Goal: Task Accomplishment & Management: Use online tool/utility

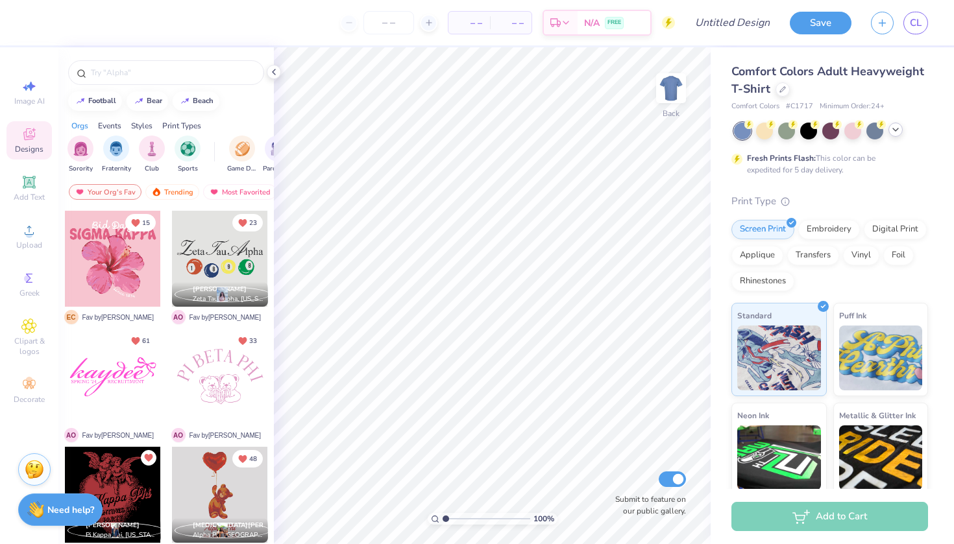
click at [893, 134] on icon at bounding box center [895, 130] width 10 height 10
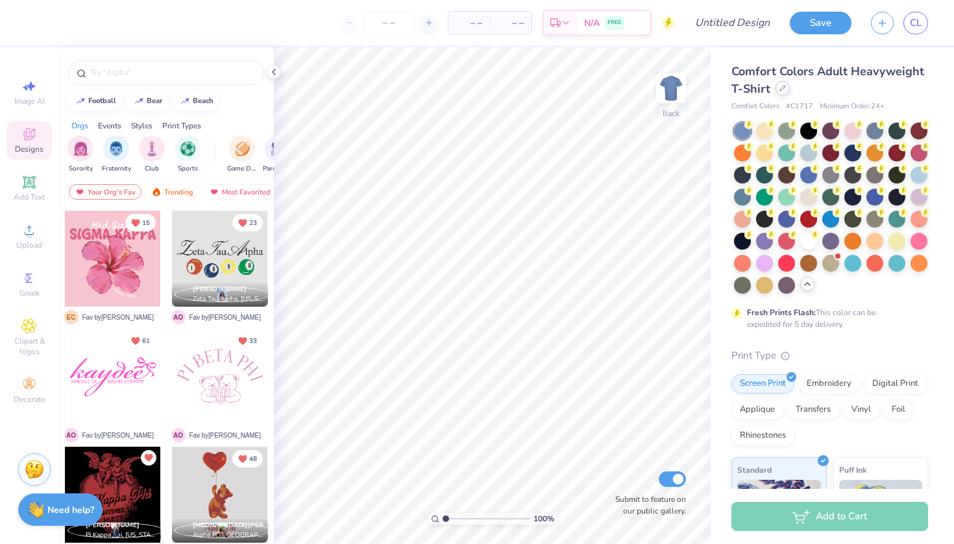
click at [783, 91] on icon at bounding box center [782, 88] width 6 height 6
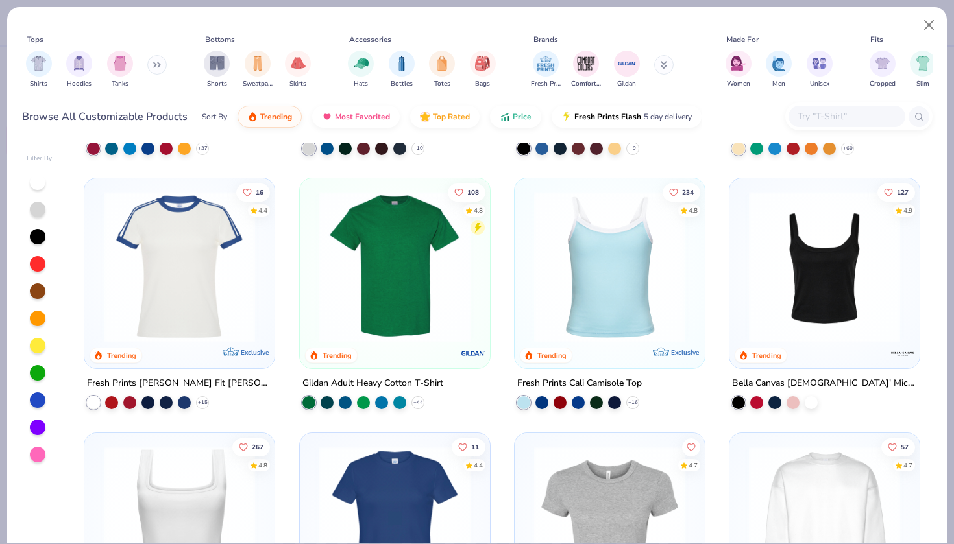
scroll to position [228, 0]
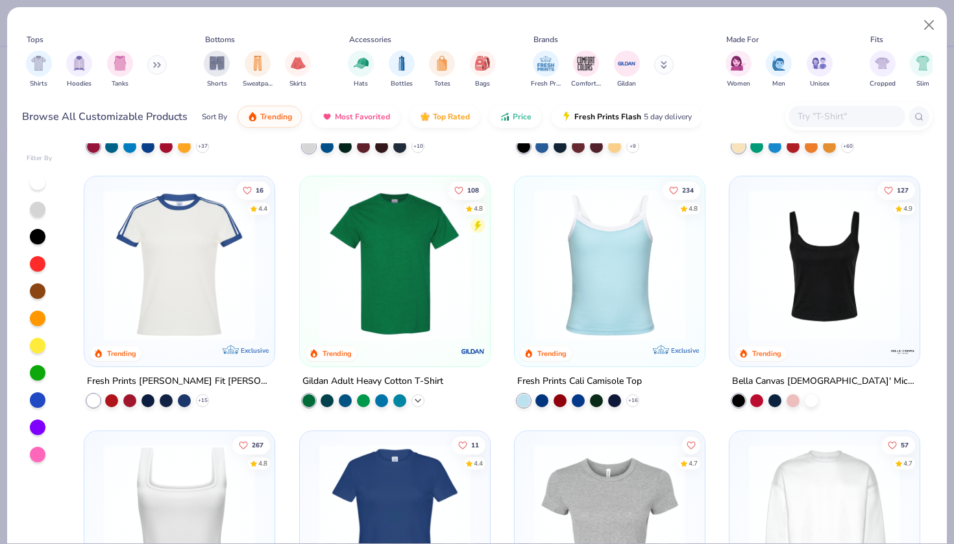
click at [416, 401] on icon at bounding box center [418, 401] width 10 height 10
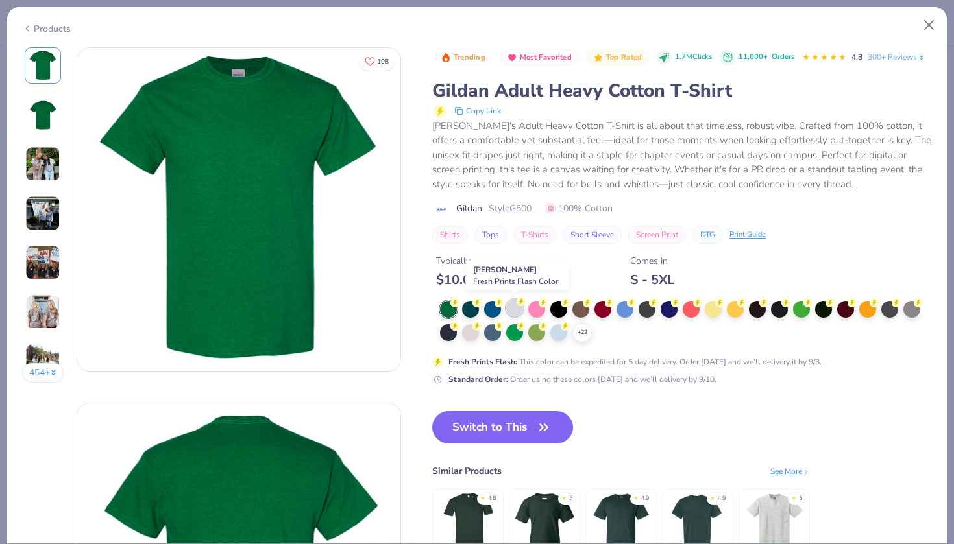
click at [516, 308] on div at bounding box center [514, 308] width 17 height 17
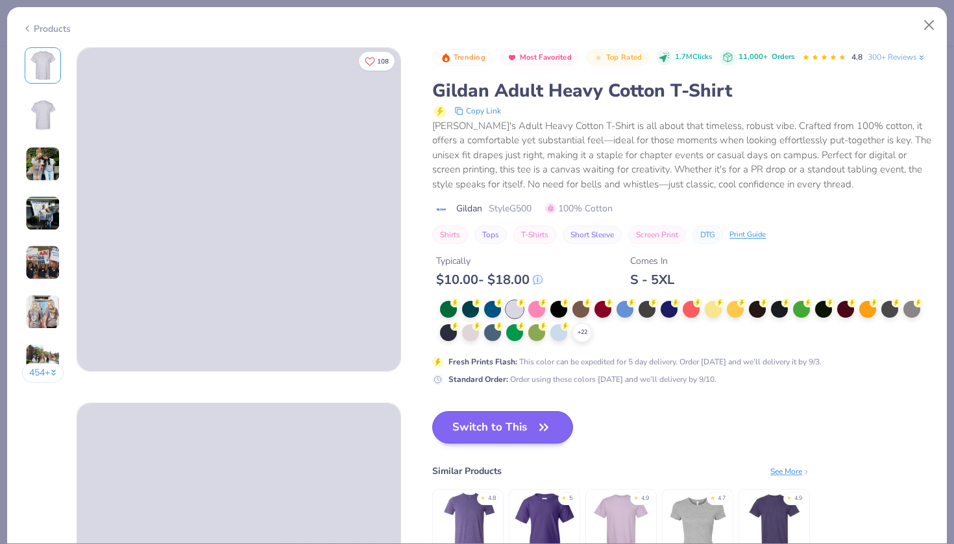
click at [489, 422] on button "Switch to This" at bounding box center [502, 427] width 141 height 32
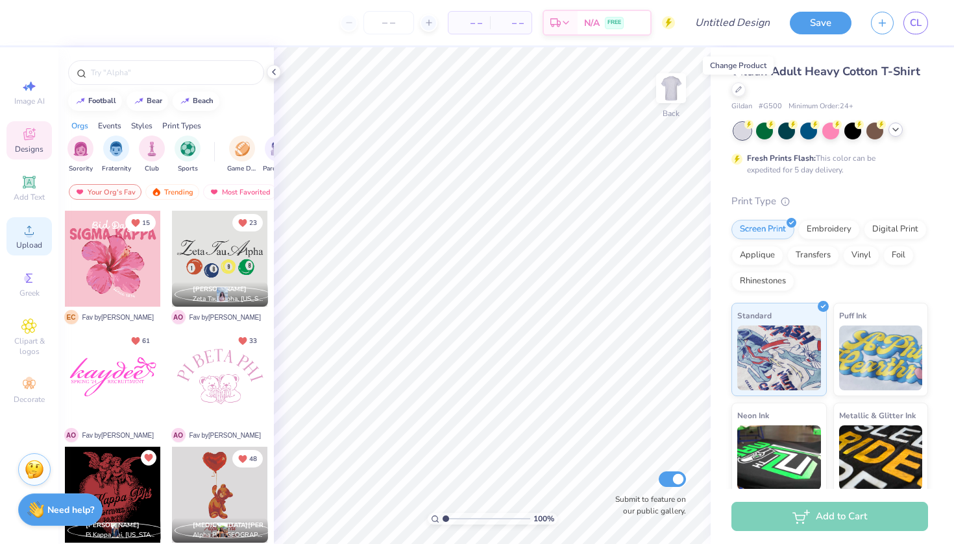
click at [25, 235] on icon at bounding box center [29, 231] width 16 height 16
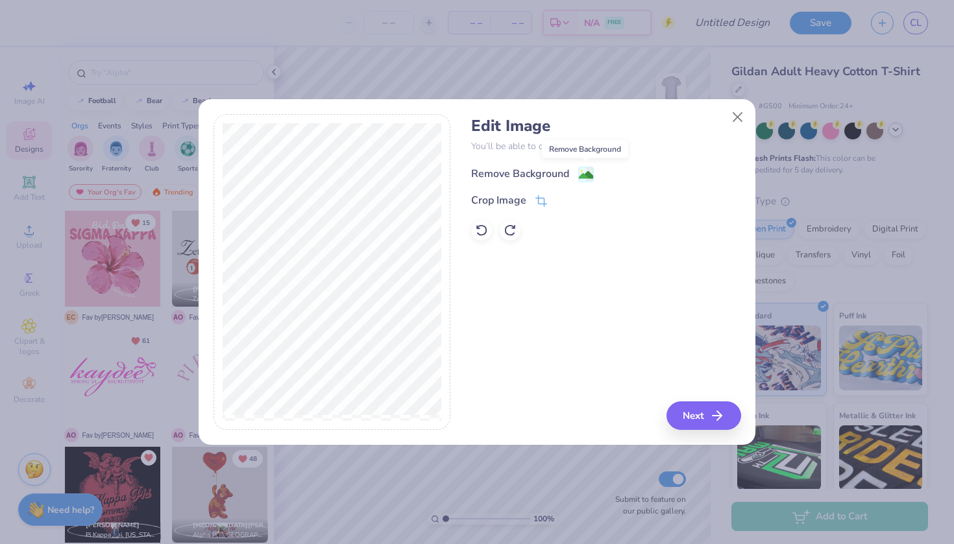
click at [585, 175] on image at bounding box center [586, 175] width 14 height 14
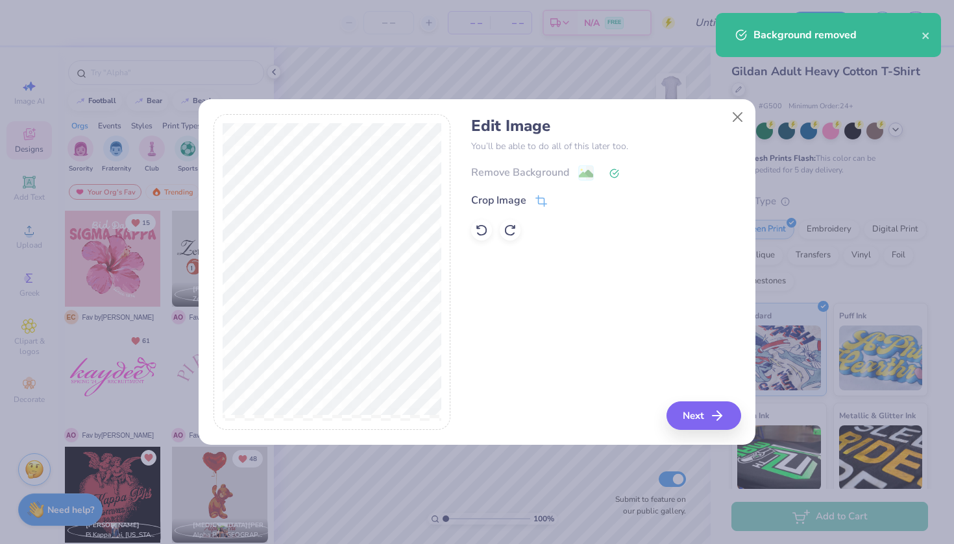
click at [552, 197] on div "Crop Image" at bounding box center [605, 201] width 269 height 16
click at [544, 197] on icon at bounding box center [541, 203] width 12 height 12
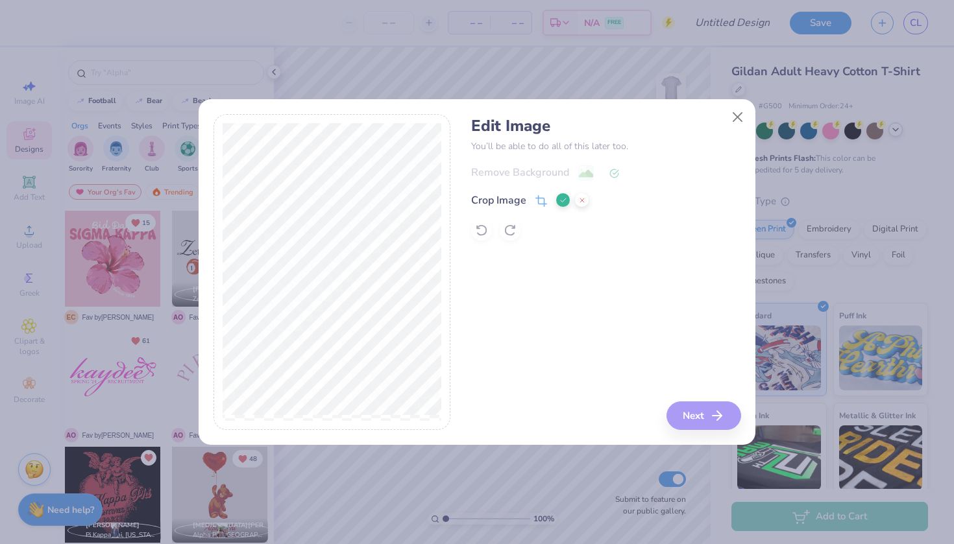
click at [464, 259] on div "Edit Image You’ll be able to do all of this later too. Remove Background Crop I…" at bounding box center [477, 272] width 528 height 317
click at [555, 199] on div "Crop Image" at bounding box center [529, 201] width 117 height 16
click at [563, 195] on button at bounding box center [563, 200] width 14 height 14
click at [708, 424] on button "Next" at bounding box center [705, 416] width 75 height 29
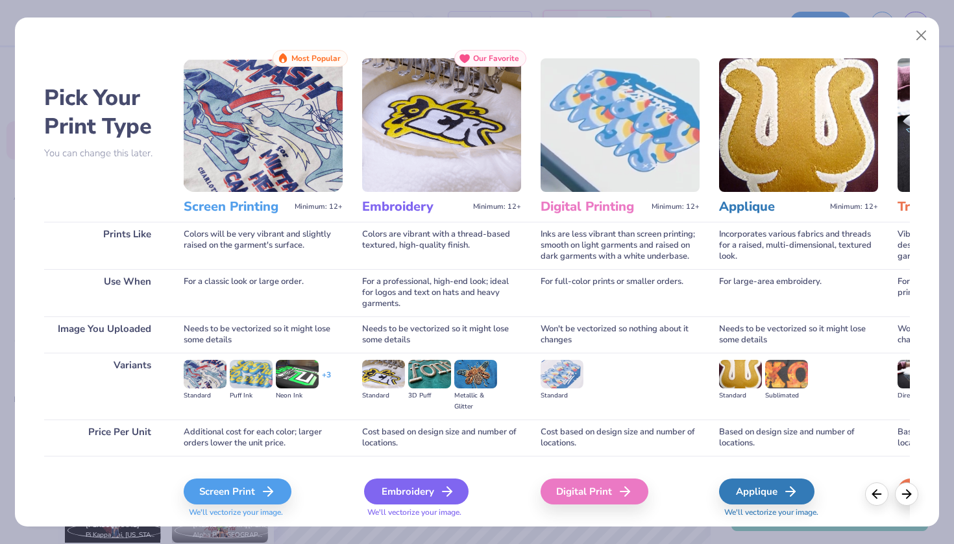
click at [382, 496] on div "Embroidery" at bounding box center [416, 492] width 104 height 26
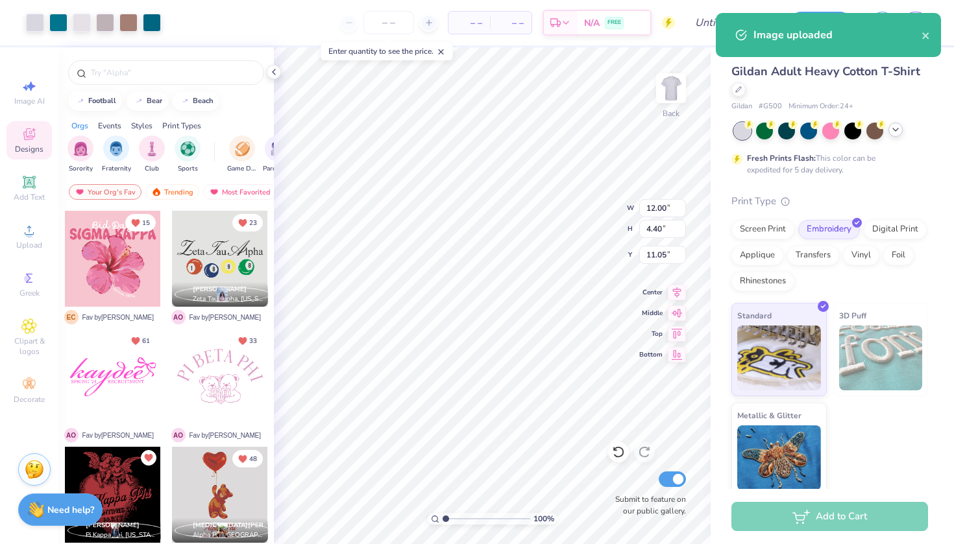
type input "4.15"
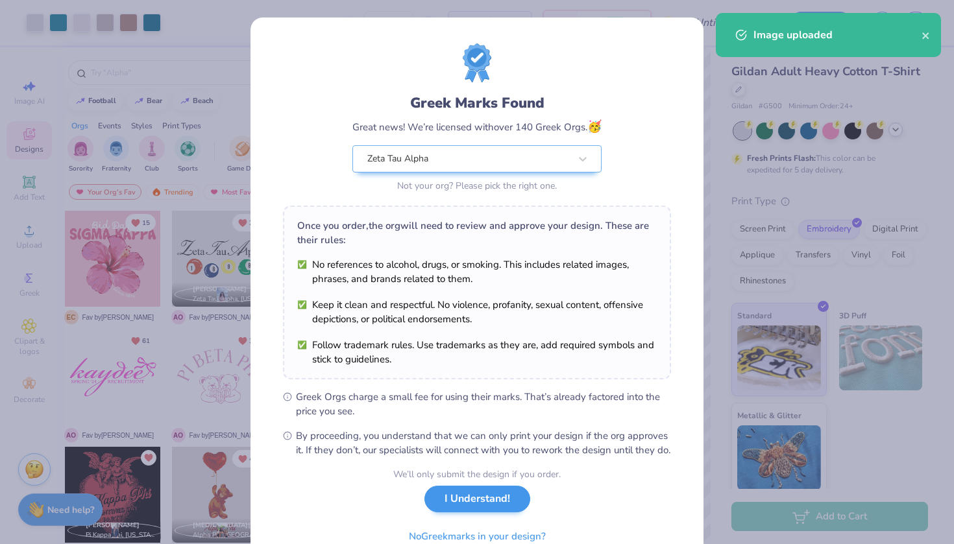
click at [487, 513] on button "I Understand!" at bounding box center [477, 499] width 106 height 27
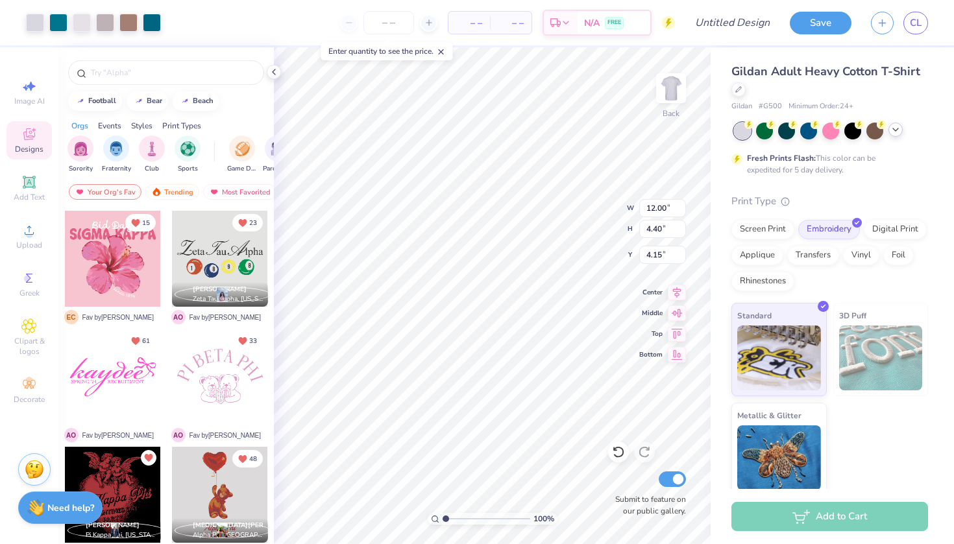
click at [75, 519] on div "Need help? Chat with us." at bounding box center [60, 508] width 84 height 32
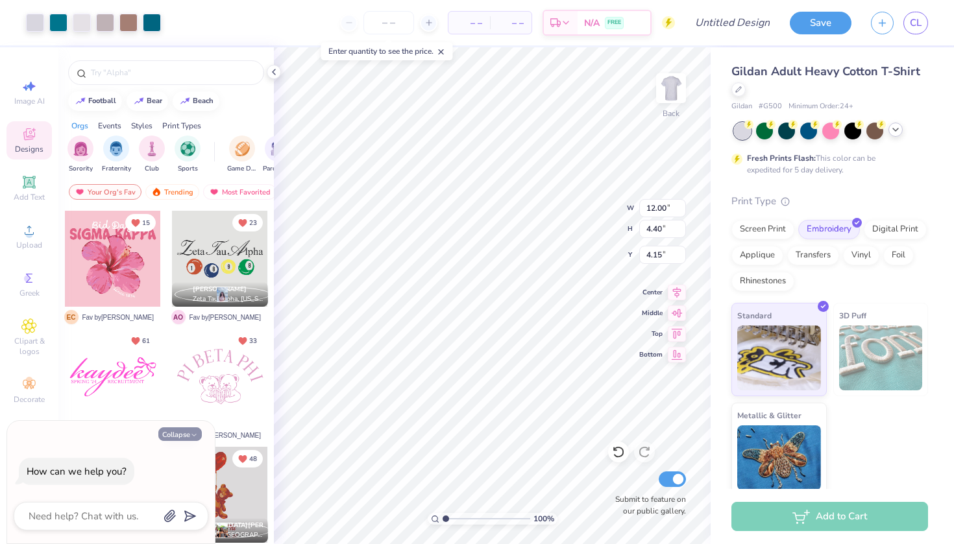
click at [182, 432] on button "Collapse" at bounding box center [179, 435] width 43 height 14
type textarea "x"
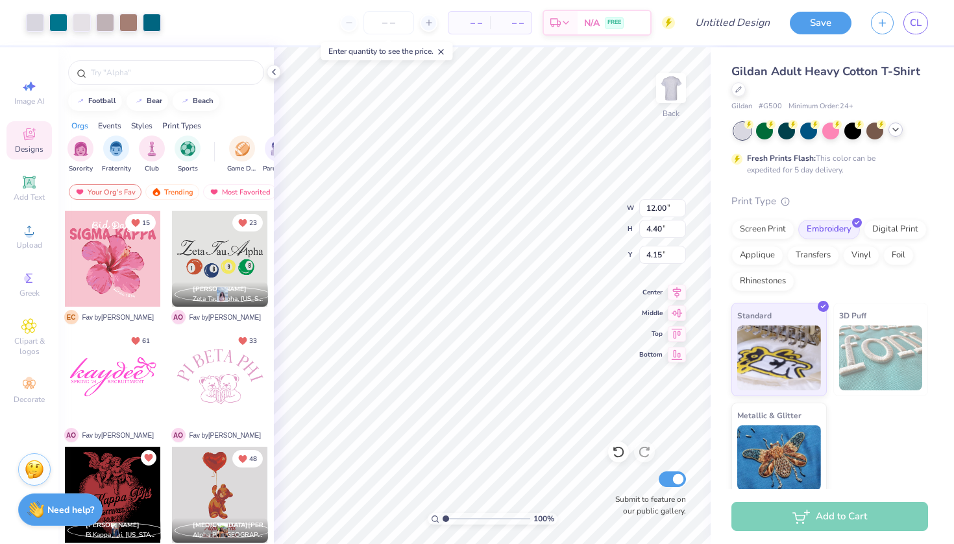
click at [446, 51] on icon at bounding box center [441, 51] width 9 height 9
click at [40, 472] on img at bounding box center [34, 467] width 19 height 19
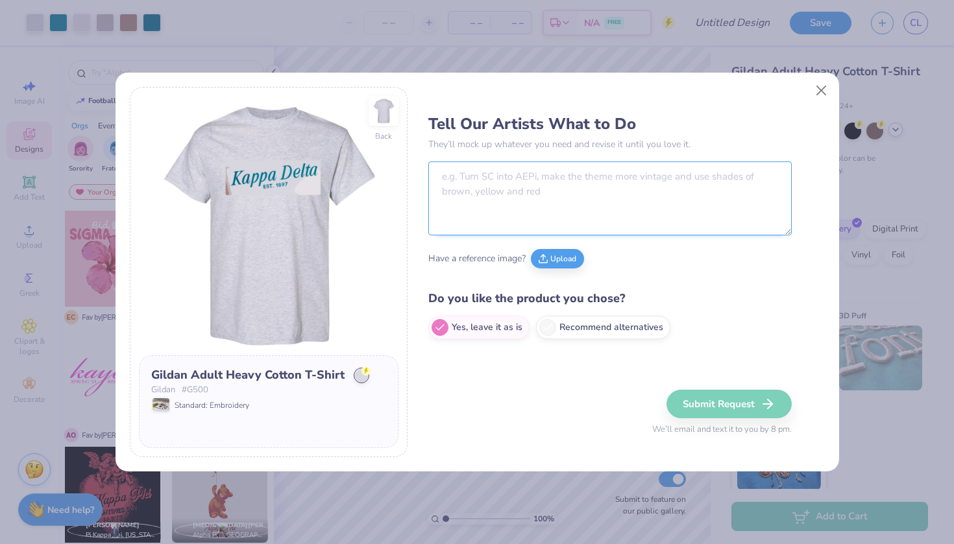
click at [495, 197] on textarea at bounding box center [609, 199] width 363 height 74
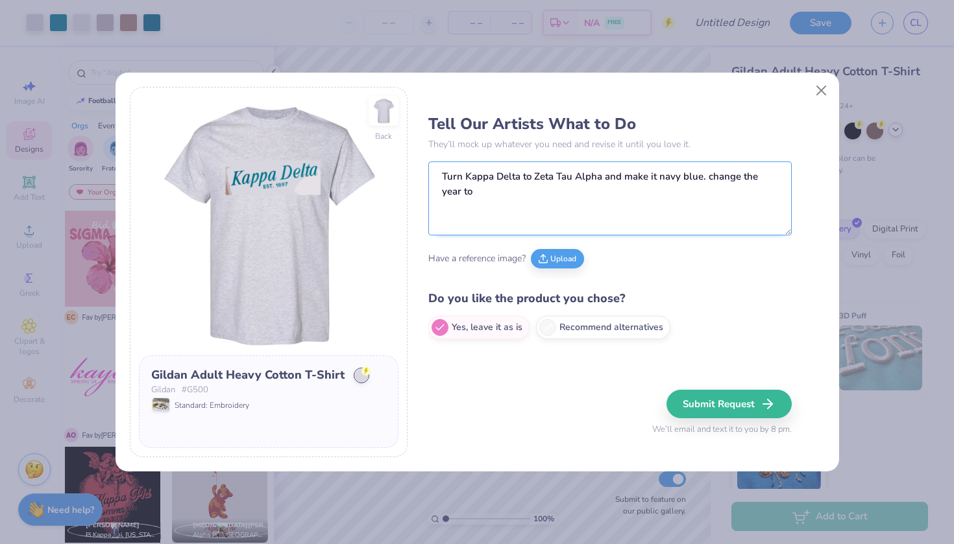
drag, startPoint x: 605, startPoint y: 175, endPoint x: 699, endPoint y: 178, distance: 94.1
click at [699, 178] on textarea "Turn Kappa Delta to Zeta Tau Alpha and make it navy blue. change the year to" at bounding box center [609, 199] width 363 height 74
click at [731, 183] on textarea "Turn Kappa Delta to Zeta Tau Alpha. change the year to" at bounding box center [609, 199] width 363 height 74
type textarea "Turn Kappa Delta to Zeta Tau Alpha. change the year to 1898. change the color t…"
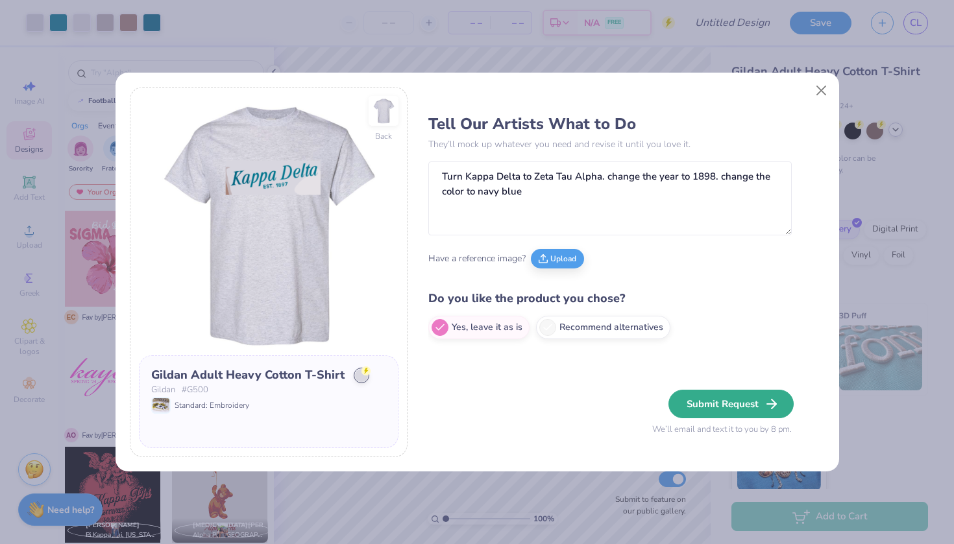
click at [727, 404] on button "Submit Request" at bounding box center [730, 404] width 125 height 29
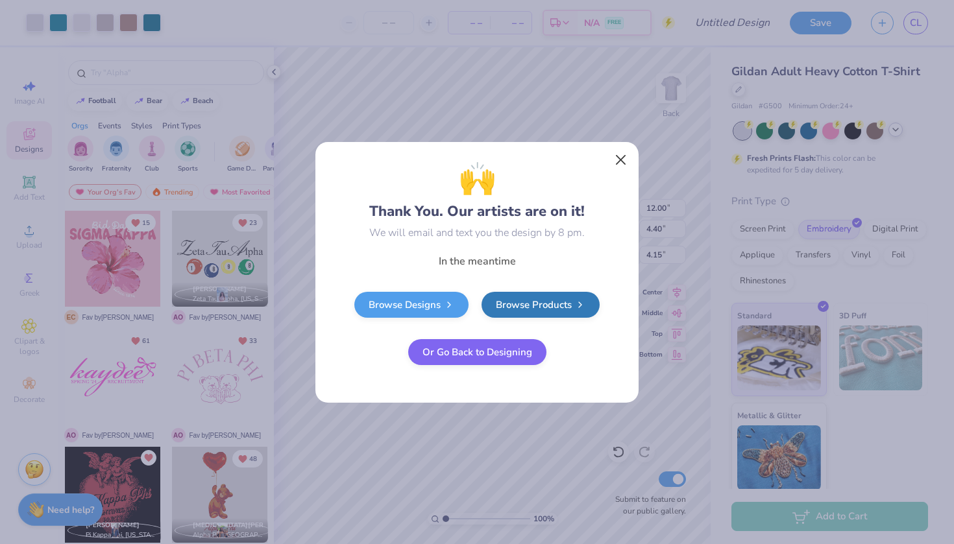
click at [618, 158] on button "Close" at bounding box center [621, 159] width 25 height 25
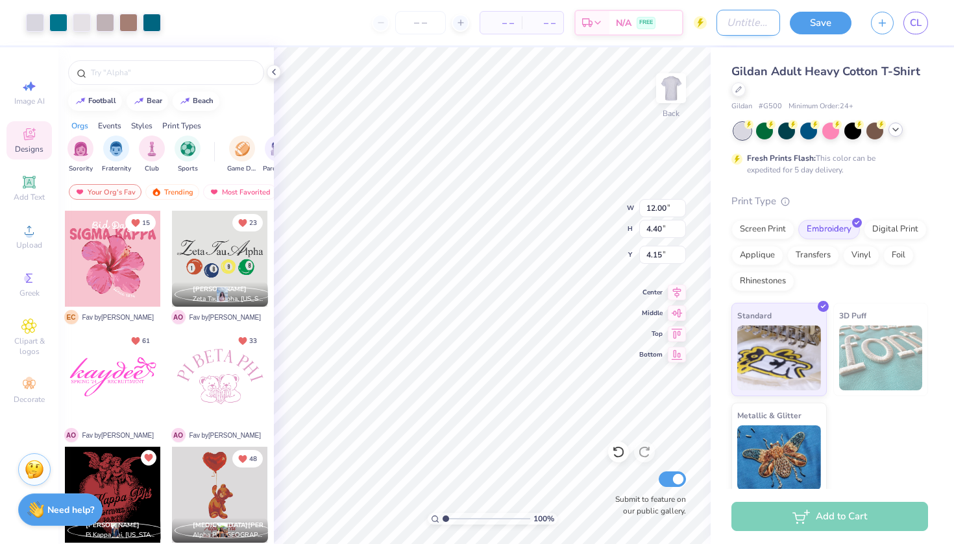
click at [738, 27] on input "Design Title" at bounding box center [748, 23] width 64 height 26
type input "Panhel"
click at [824, 21] on button "Save" at bounding box center [821, 21] width 62 height 23
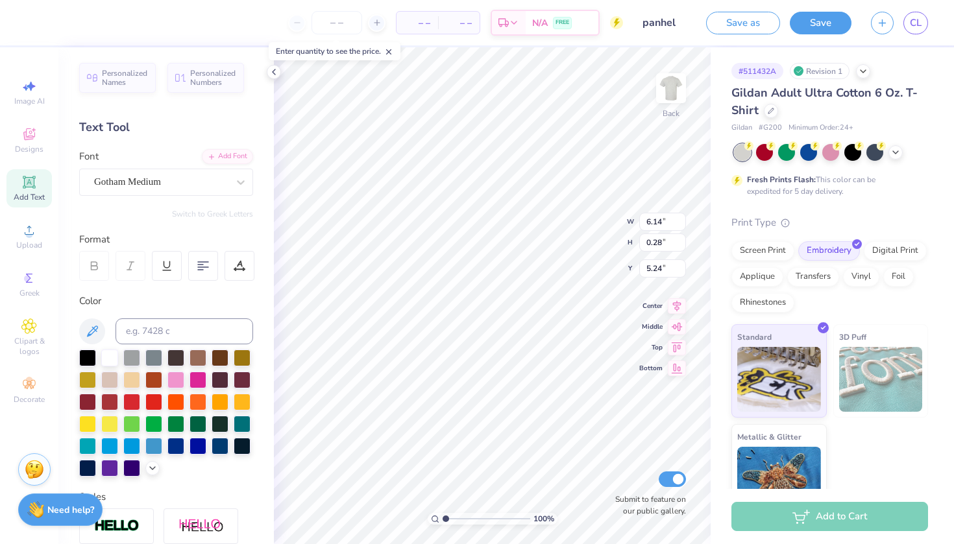
scroll to position [0, 5]
type input "11.00"
type input "3.07"
type input "3.00"
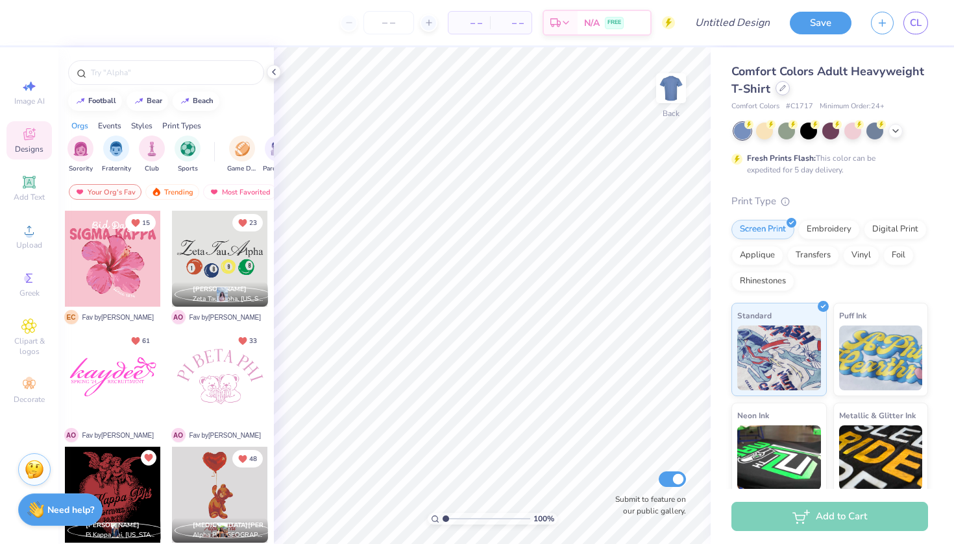
click at [781, 90] on icon at bounding box center [782, 88] width 6 height 6
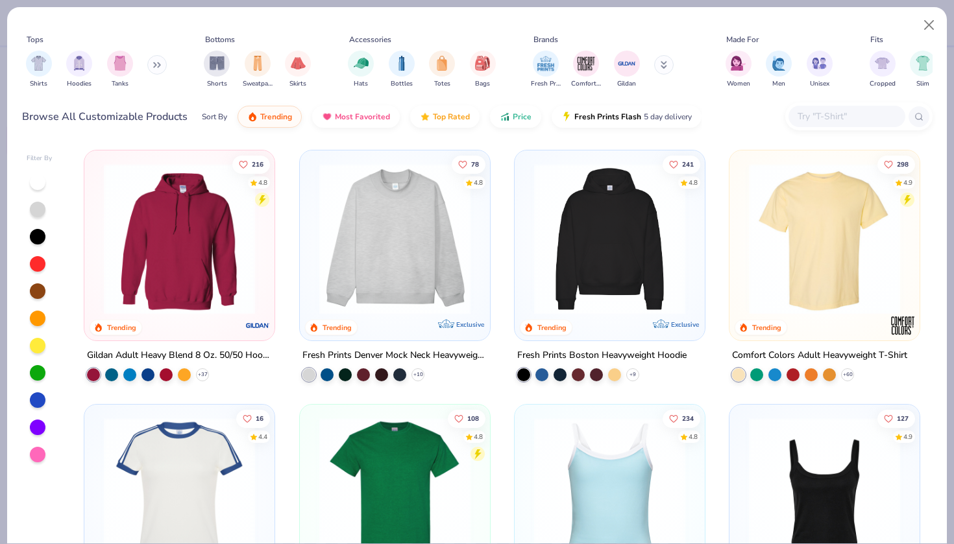
click at [429, 265] on img at bounding box center [395, 239] width 164 height 151
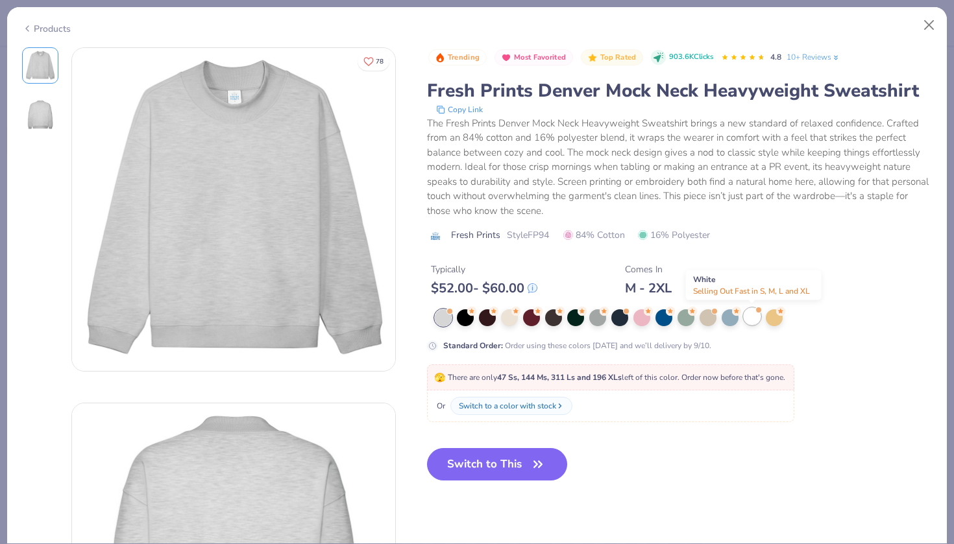
click at [749, 320] on div at bounding box center [752, 316] width 17 height 17
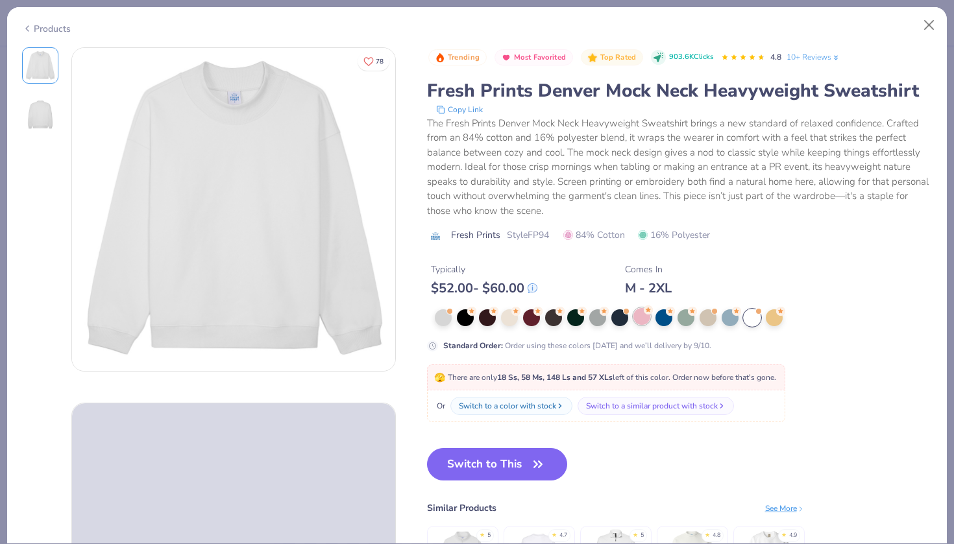
click at [640, 316] on div at bounding box center [641, 316] width 17 height 17
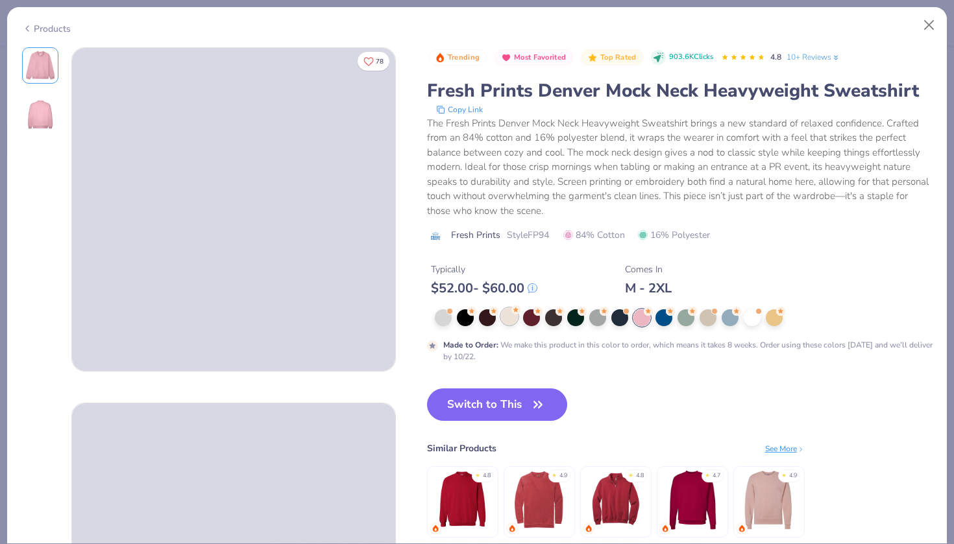
click at [511, 321] on div at bounding box center [509, 316] width 17 height 17
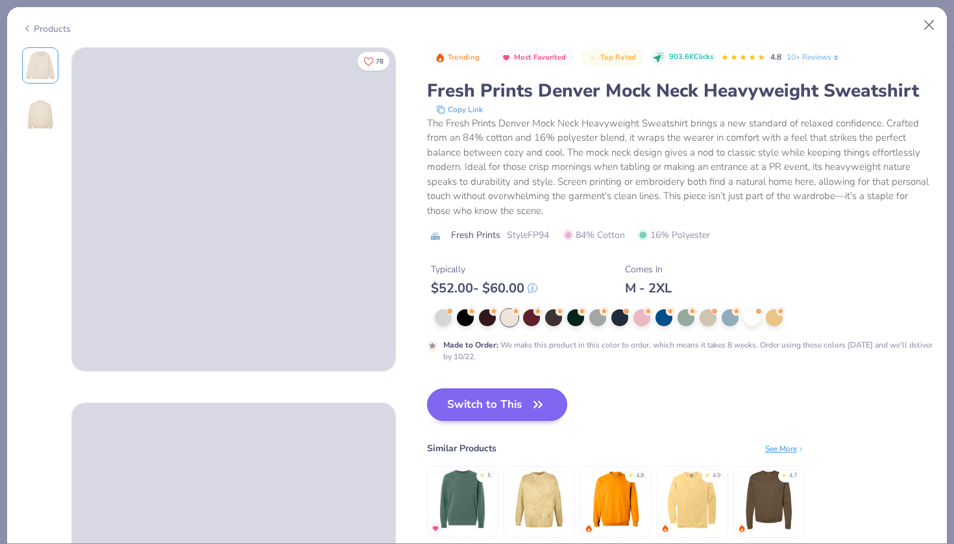
click at [489, 408] on button "Switch to This" at bounding box center [497, 405] width 141 height 32
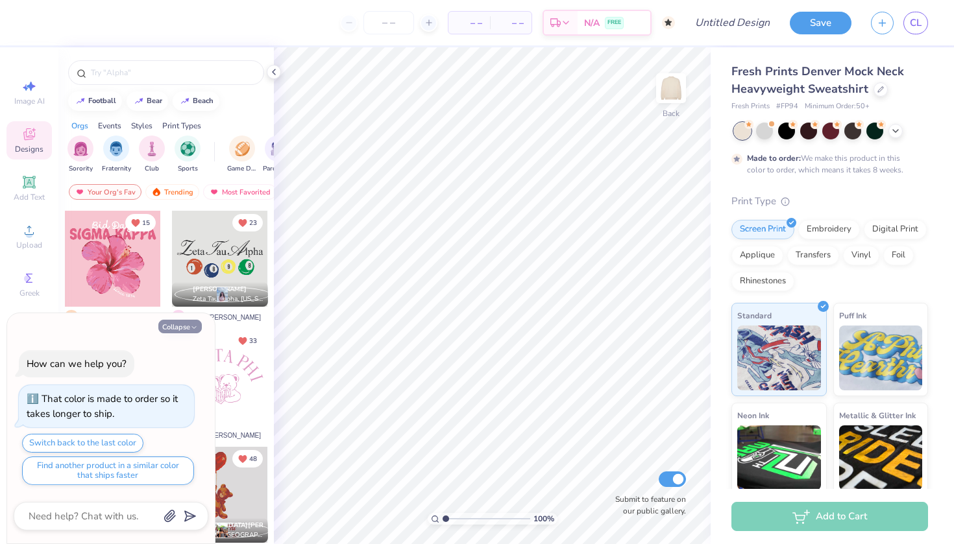
click at [186, 328] on button "Collapse" at bounding box center [179, 327] width 43 height 14
type textarea "x"
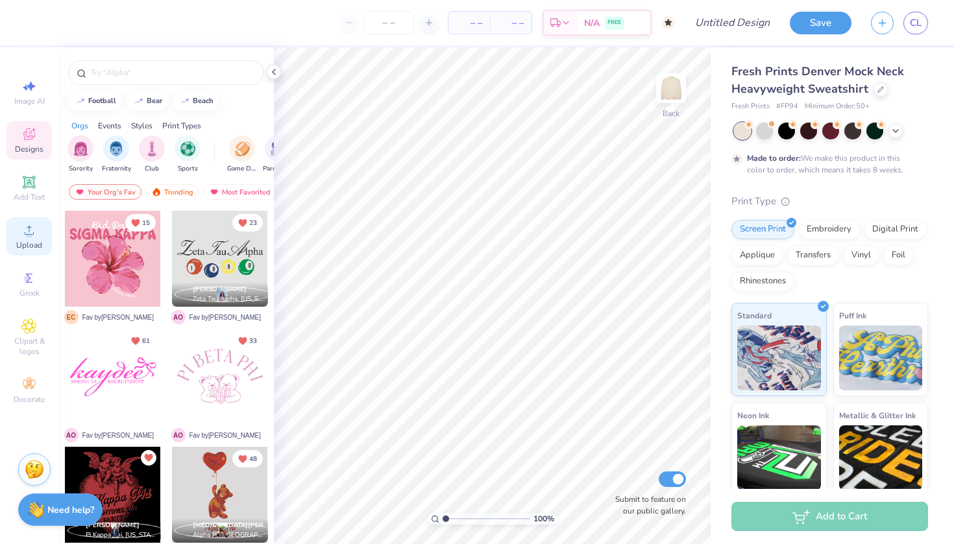
click at [14, 226] on div "Upload" at bounding box center [28, 236] width 45 height 38
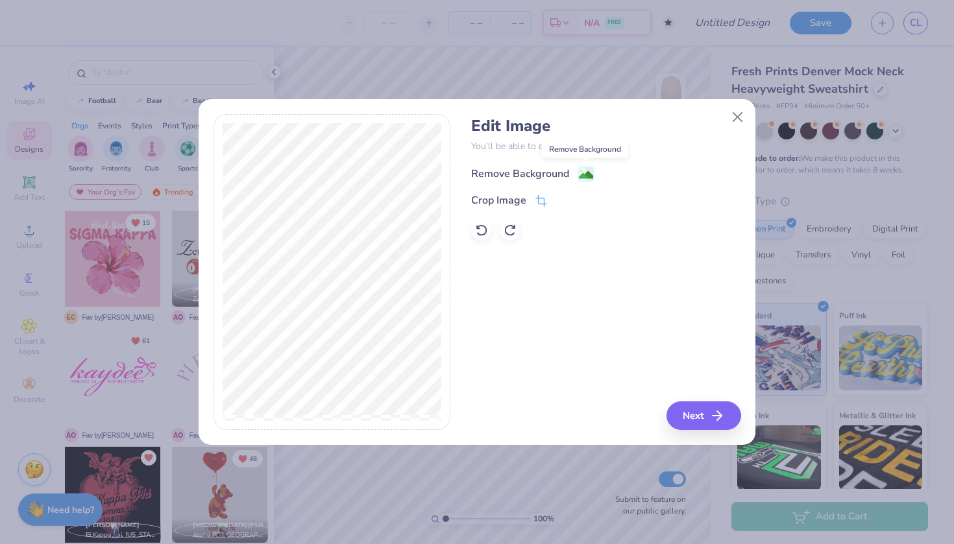
click at [583, 176] on image at bounding box center [586, 175] width 14 height 14
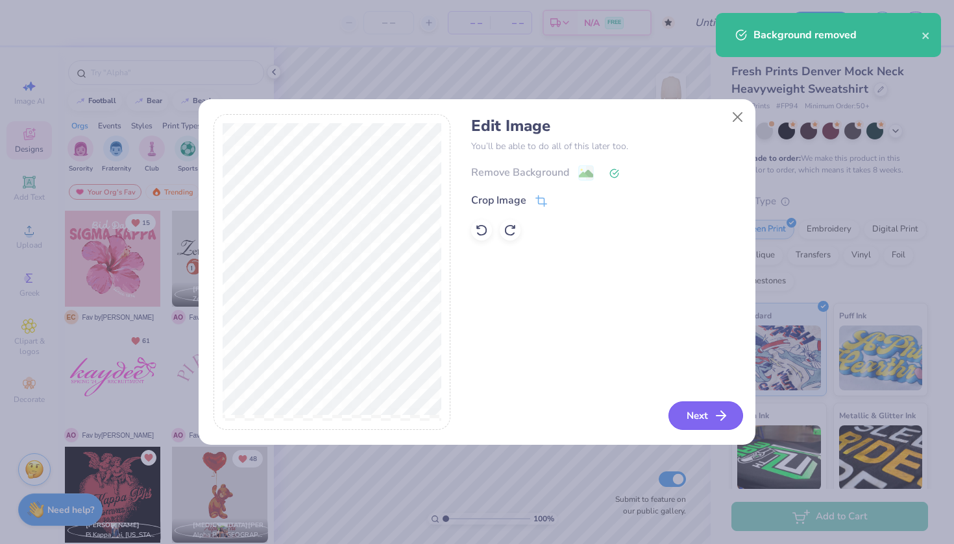
click at [681, 421] on button "Next" at bounding box center [705, 416] width 75 height 29
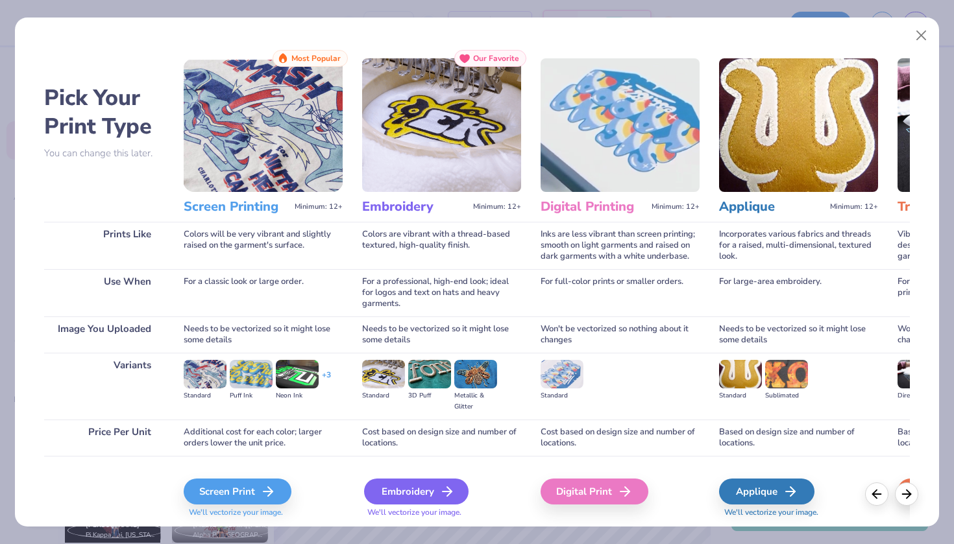
click at [393, 491] on div "Embroidery" at bounding box center [416, 492] width 104 height 26
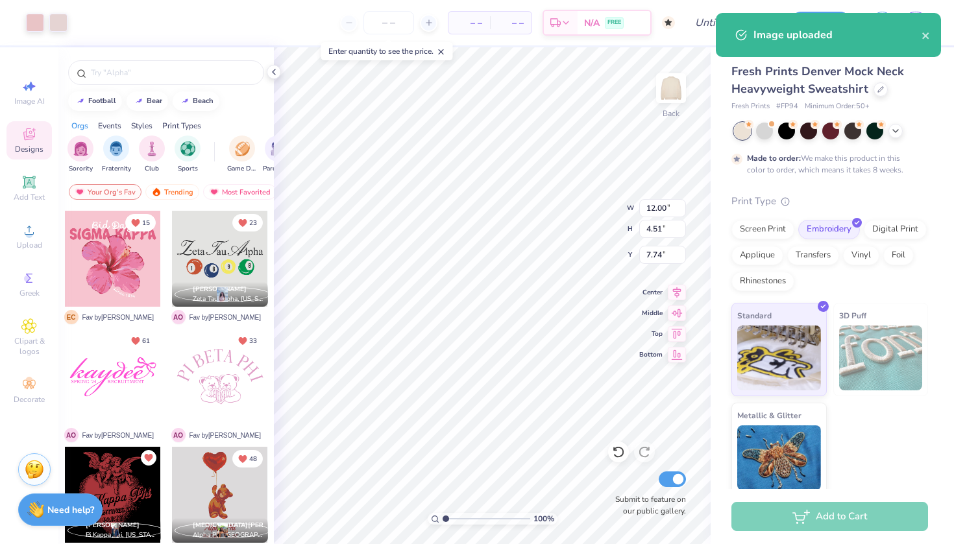
type input "3.00"
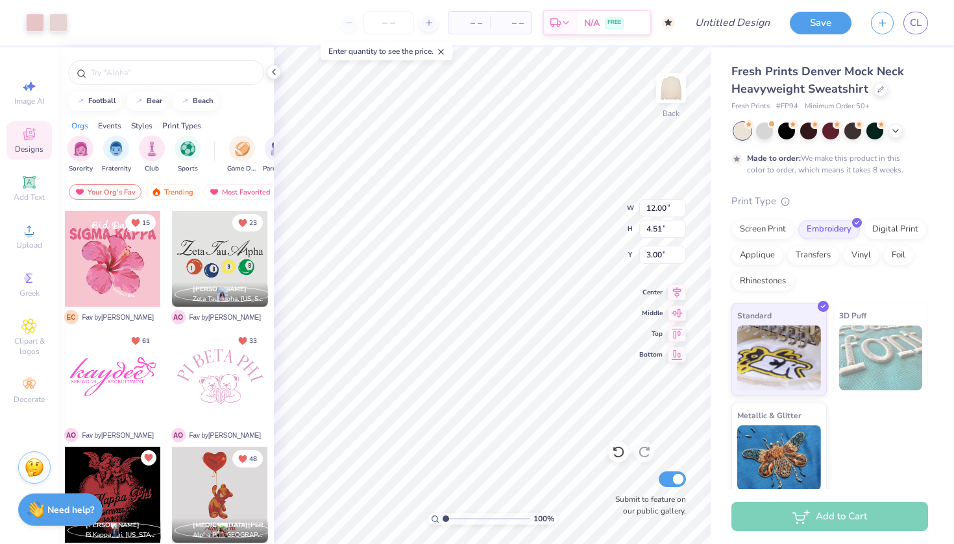
click at [33, 470] on img at bounding box center [34, 467] width 19 height 19
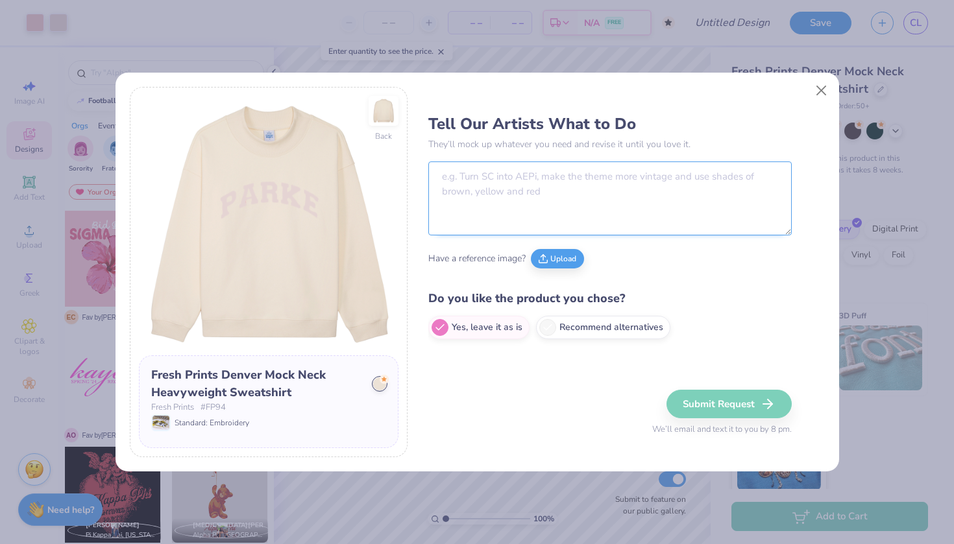
click at [500, 182] on textarea at bounding box center [609, 199] width 363 height 74
drag, startPoint x: 593, startPoint y: 180, endPoint x: 328, endPoint y: 176, distance: 265.4
click at [330, 178] on div "Back Fresh Prints Denver Mock Neck Heavyweight Sweatshirt Fresh Prints # FP94 S…" at bounding box center [477, 272] width 694 height 370
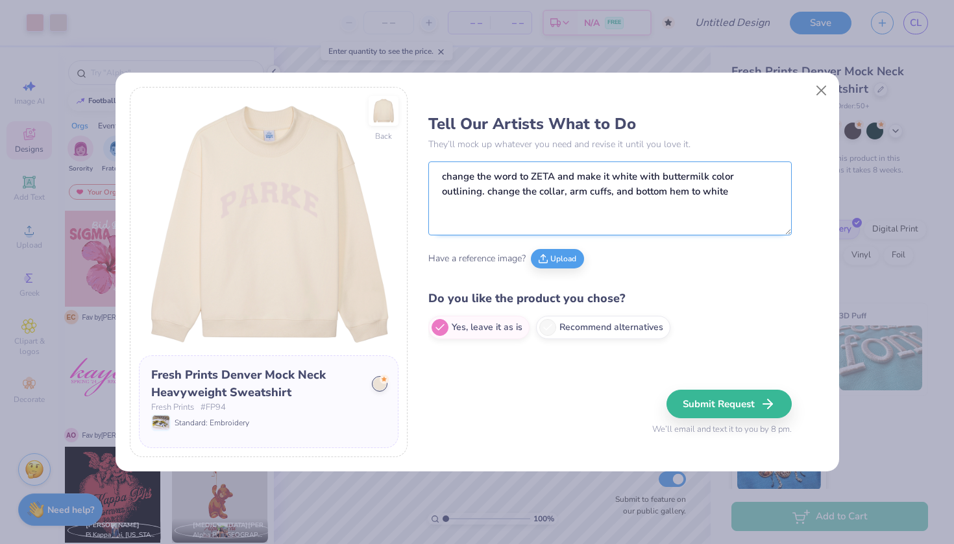
click at [518, 192] on textarea "change the word to ZETA and make it white with buttermilk color outlining. chan…" at bounding box center [609, 199] width 363 height 74
click at [586, 191] on textarea "change the word to ZETA and make it white with buttermilk color outlining. chan…" at bounding box center [609, 199] width 363 height 74
type textarea "change the word to ZETA and make it white with buttermilk color outlining. chan…"
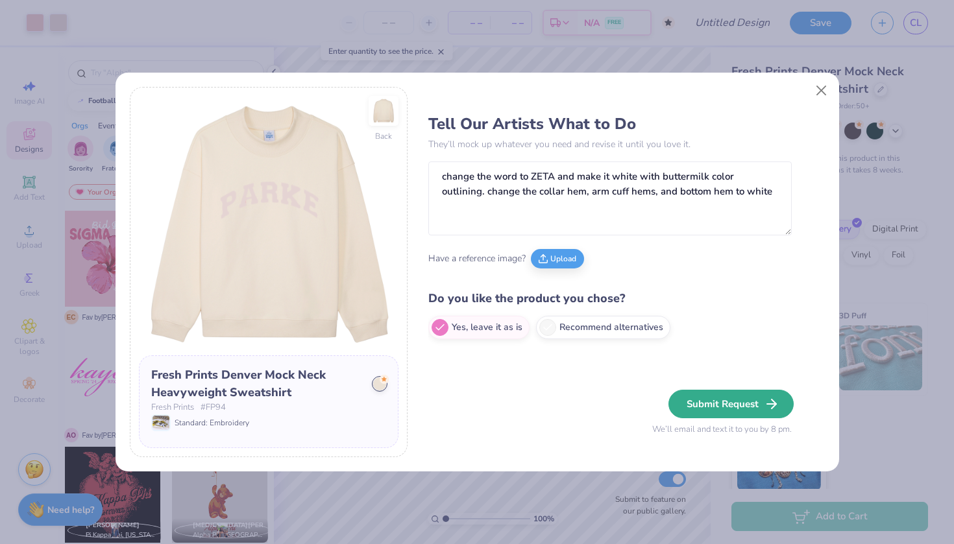
click at [731, 403] on button "Submit Request" at bounding box center [730, 404] width 125 height 29
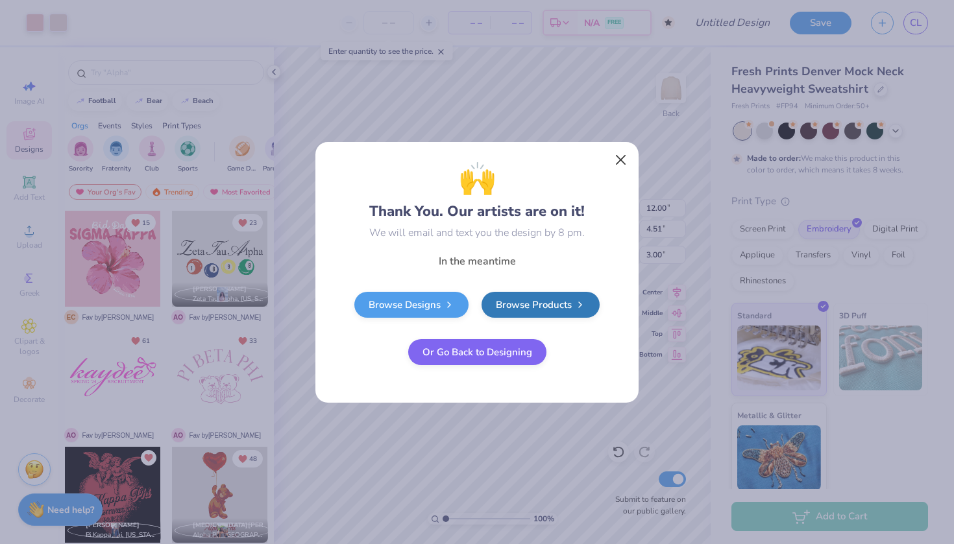
click at [622, 154] on button "Close" at bounding box center [621, 159] width 25 height 25
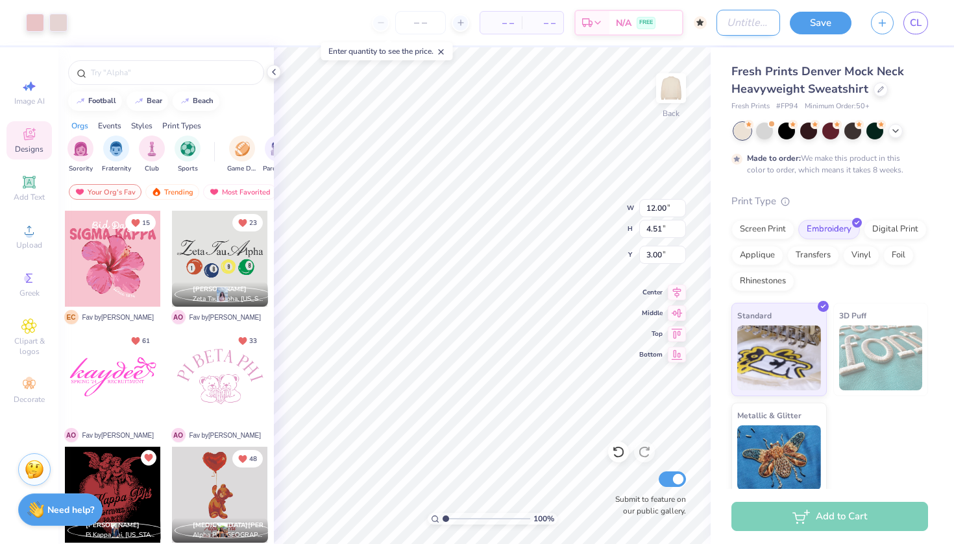
click at [736, 27] on input "Design Title" at bounding box center [748, 23] width 64 height 26
type input "sweatshirt"
click at [823, 22] on button "Save" at bounding box center [821, 21] width 62 height 23
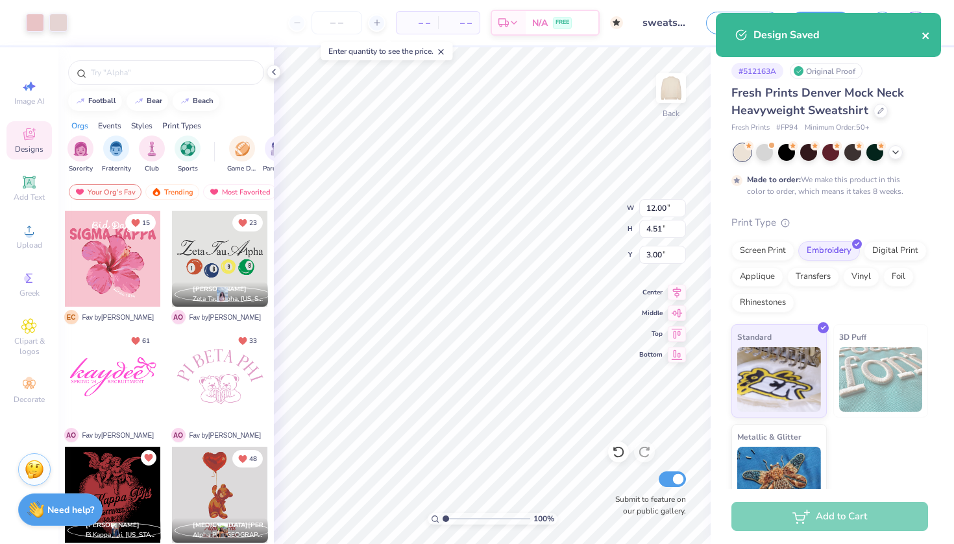
click at [923, 36] on icon "close" at bounding box center [925, 35] width 9 height 10
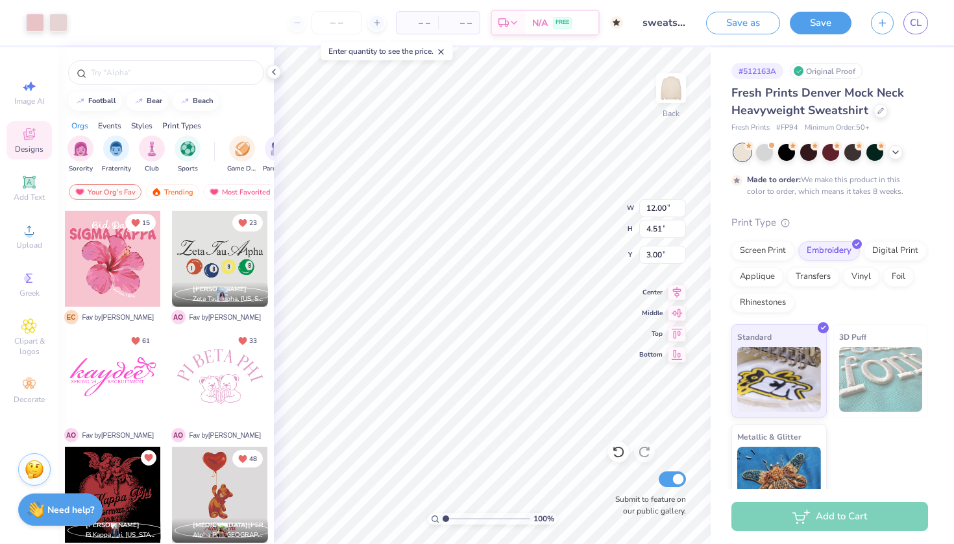
click at [922, 25] on div "Design Saved" at bounding box center [828, 39] width 230 height 59
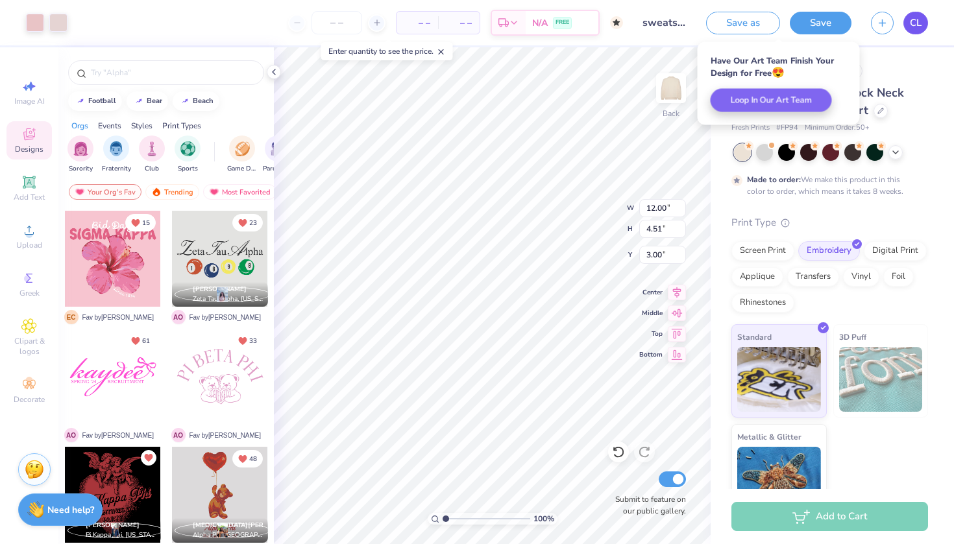
click at [912, 27] on span "CL" at bounding box center [916, 23] width 12 height 15
